Goal: Task Accomplishment & Management: Manage account settings

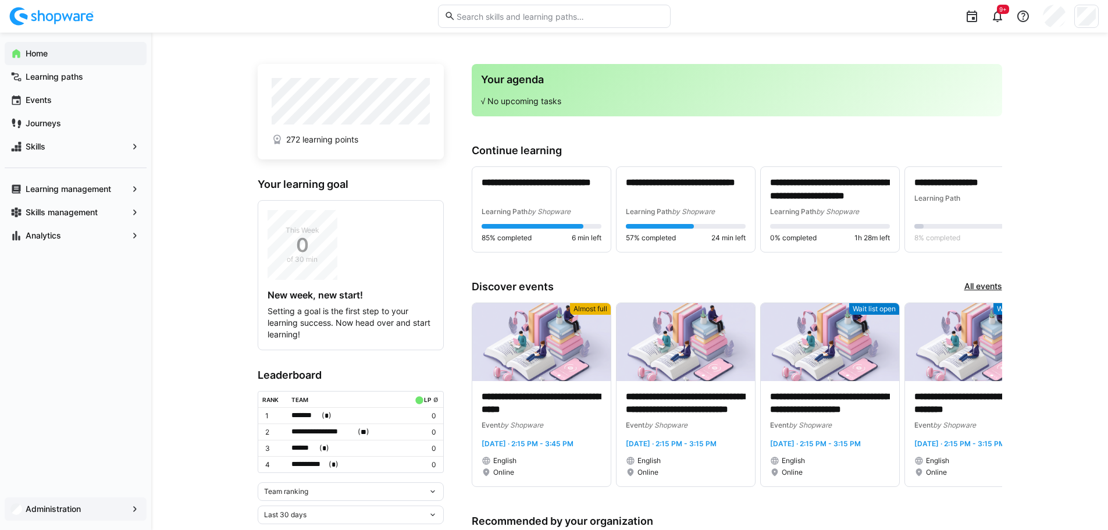
click at [115, 504] on span "Administration" at bounding box center [76, 509] width 104 height 12
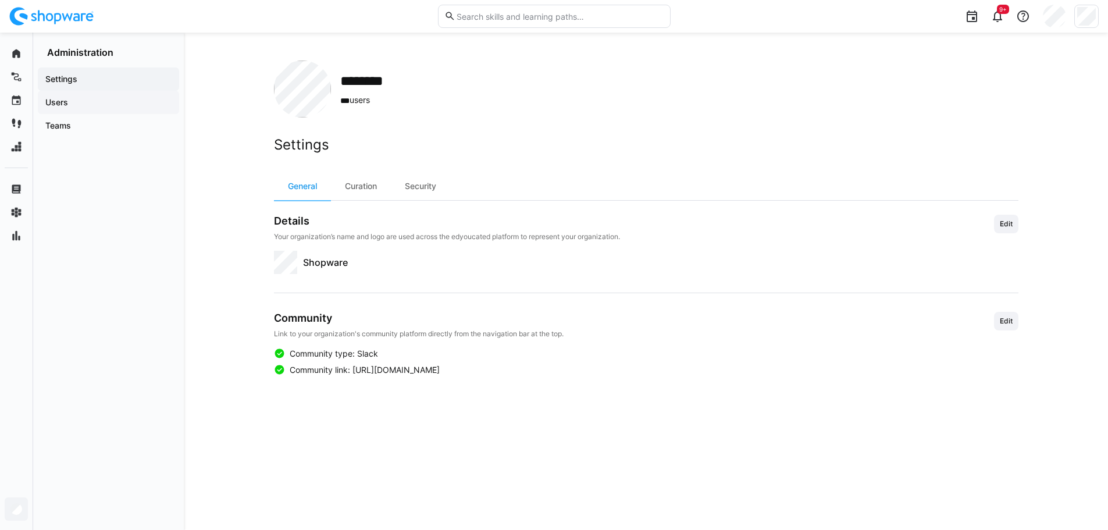
click at [0, 0] on app-navigation-label "Users" at bounding box center [0, 0] width 0 height 0
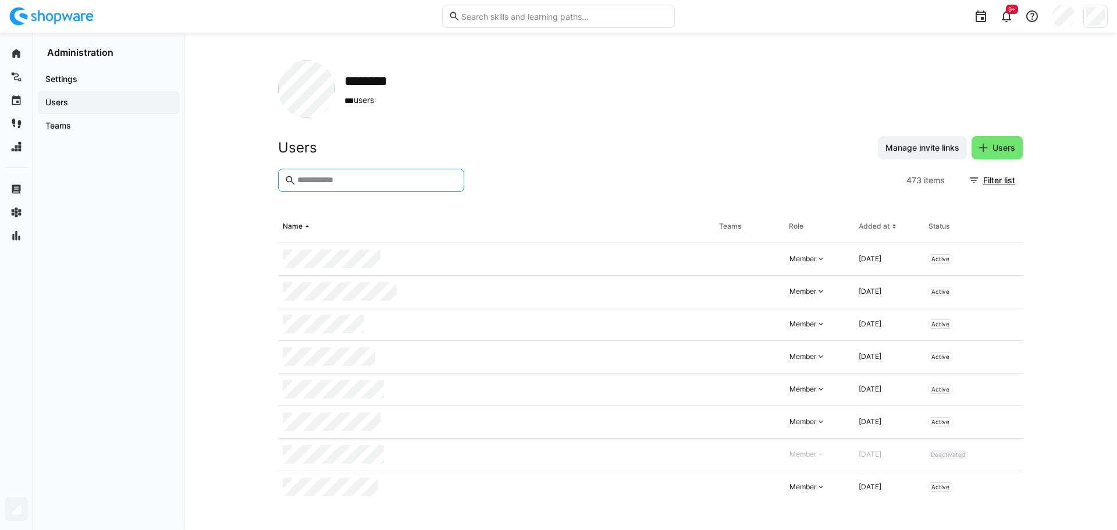
click at [343, 184] on input "text" at bounding box center [377, 180] width 162 height 10
type input "*******"
click at [1011, 294] on eds-icon at bounding box center [1007, 291] width 9 height 9
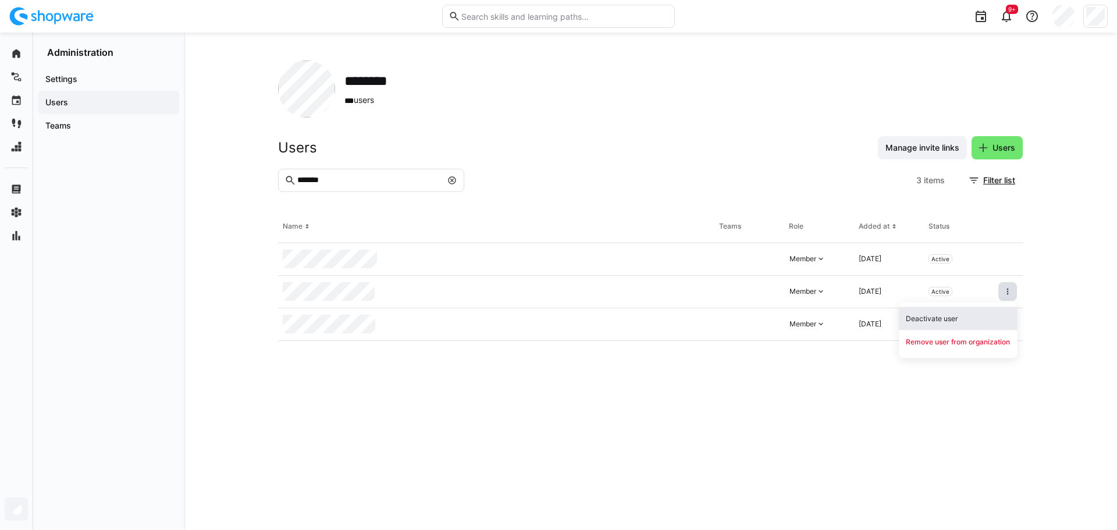
click at [938, 318] on div "Deactivate user" at bounding box center [958, 318] width 104 height 9
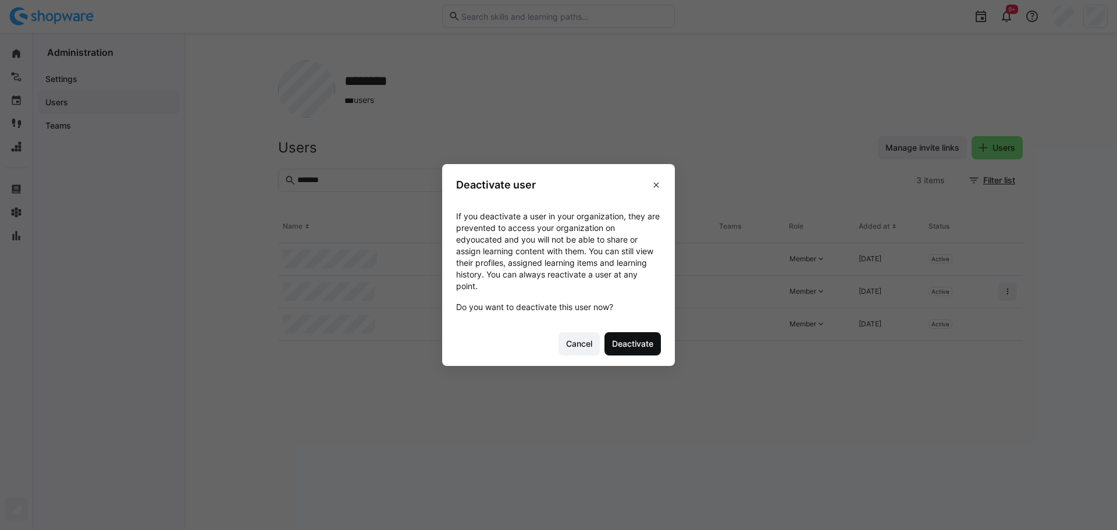
click at [643, 347] on span "Deactivate" at bounding box center [632, 344] width 45 height 12
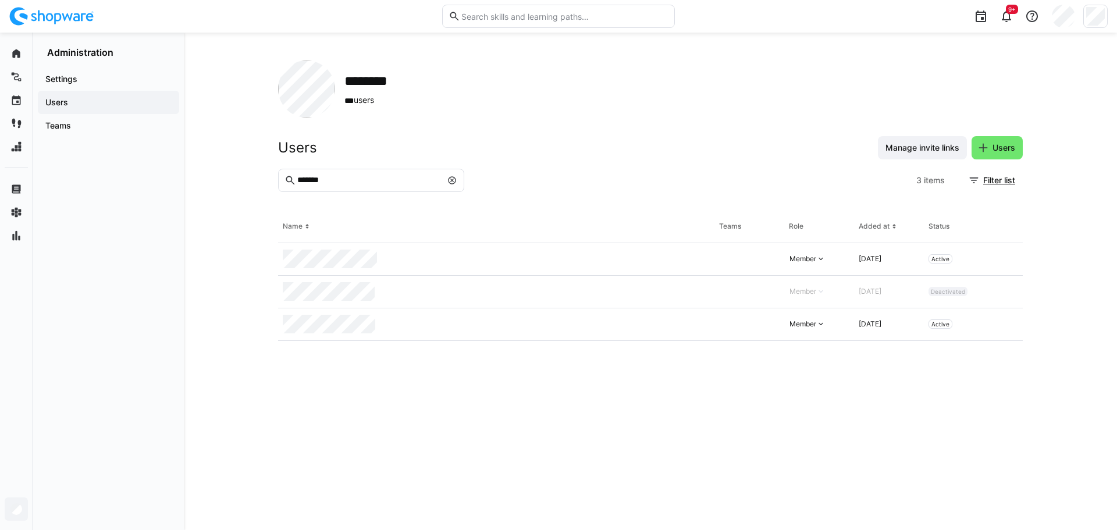
click at [0, 0] on app-navigation-label "Users" at bounding box center [0, 0] width 0 height 0
click at [453, 181] on eds-icon at bounding box center [451, 180] width 9 height 9
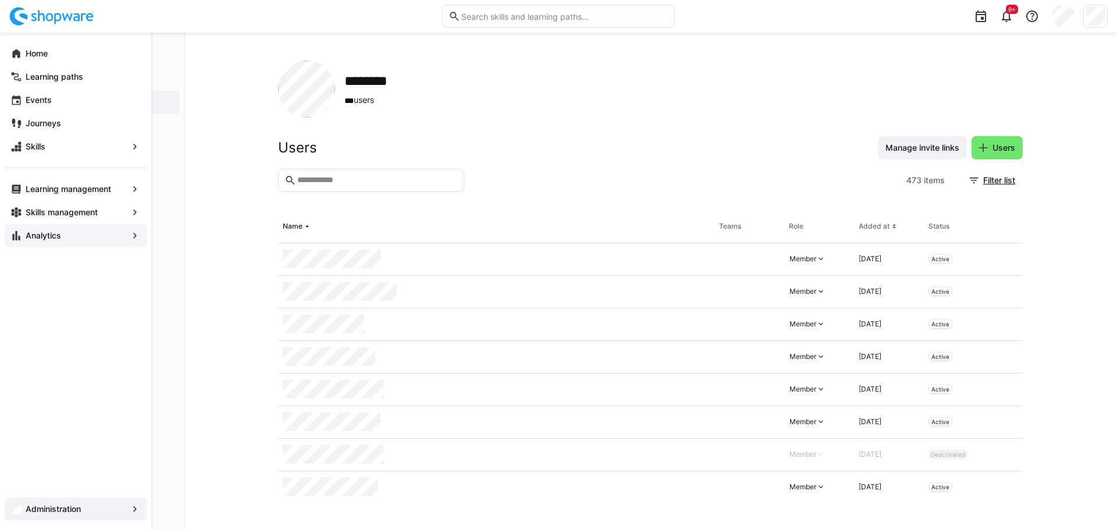
click at [0, 0] on app-navigation-label "Analytics" at bounding box center [0, 0] width 0 height 0
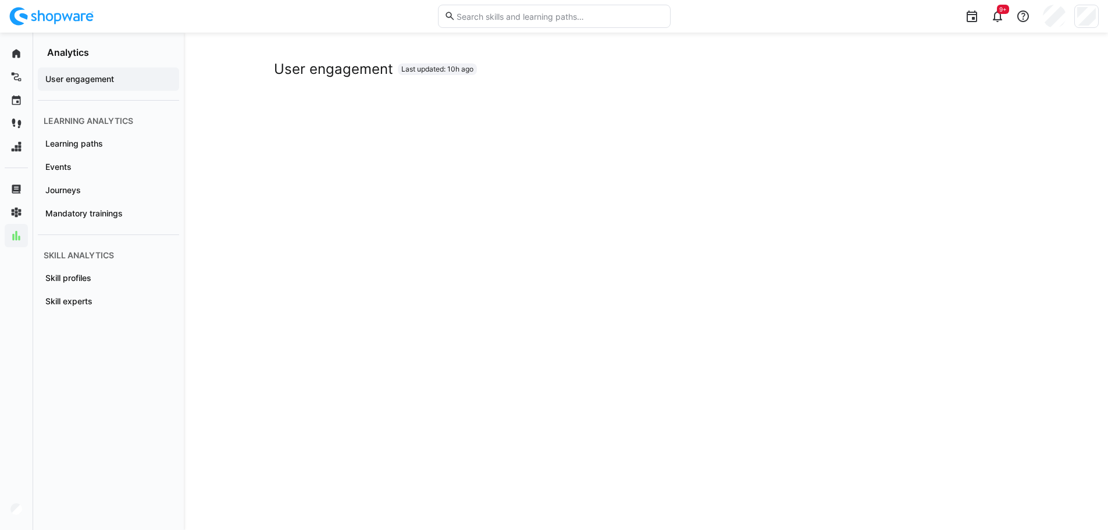
click at [0, 0] on app-navigation-label "User engagement" at bounding box center [0, 0] width 0 height 0
click at [0, 0] on app-navigation-label "Events" at bounding box center [0, 0] width 0 height 0
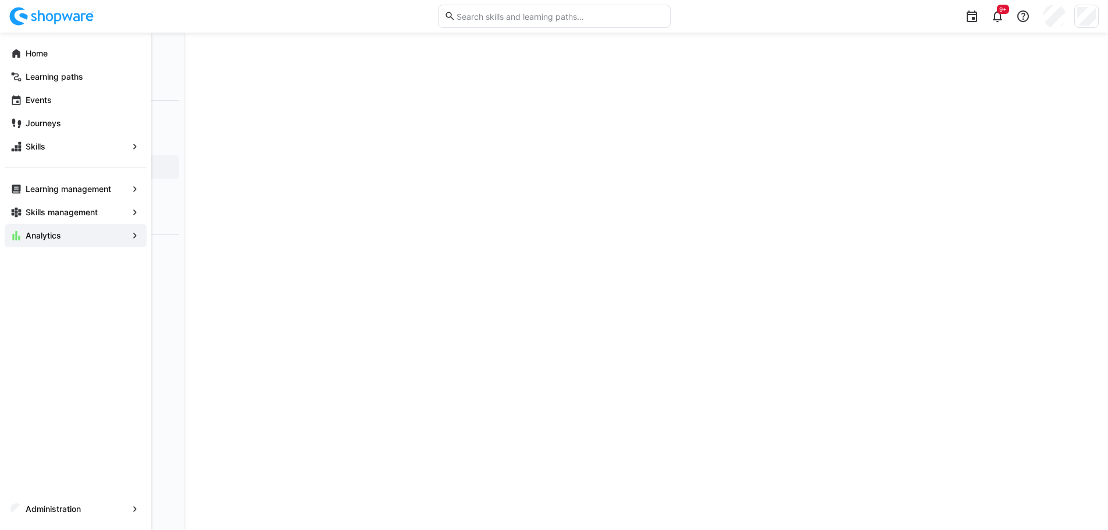
scroll to position [126, 0]
click at [0, 0] on app-navigation-label "Events" at bounding box center [0, 0] width 0 height 0
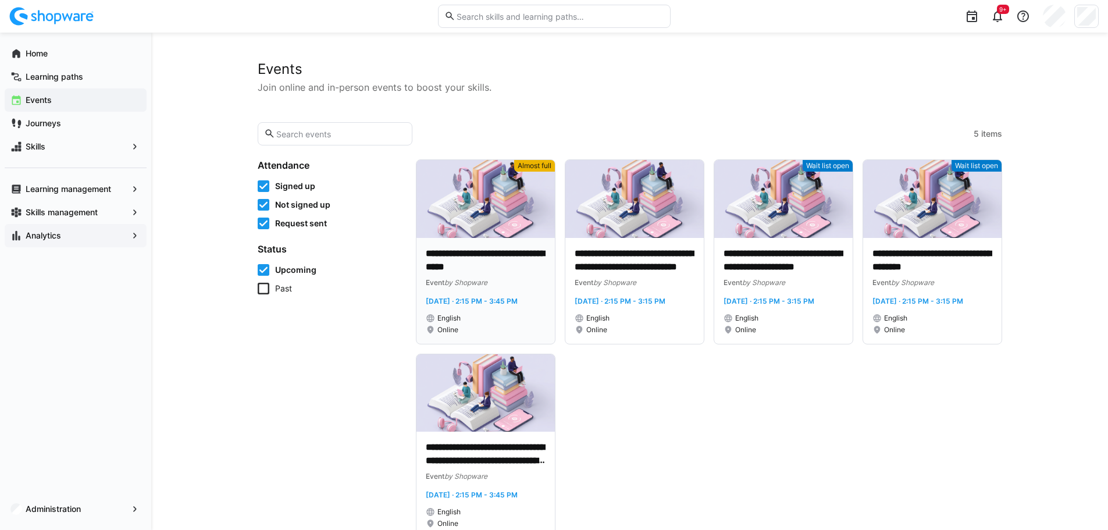
click at [485, 258] on p "**********" at bounding box center [486, 260] width 120 height 27
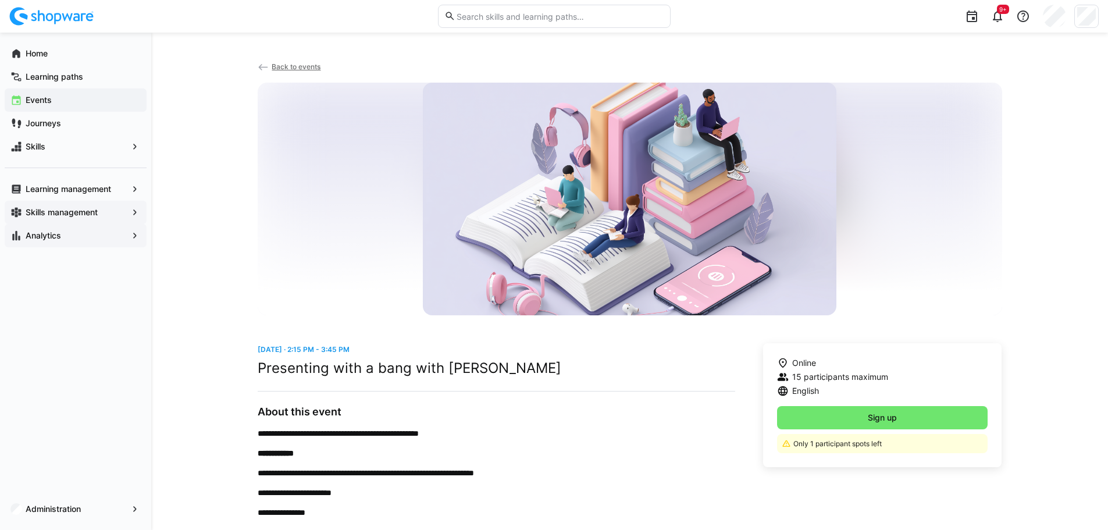
click at [0, 0] on app-navigation-label "Skills management" at bounding box center [0, 0] width 0 height 0
